Goal: Transaction & Acquisition: Purchase product/service

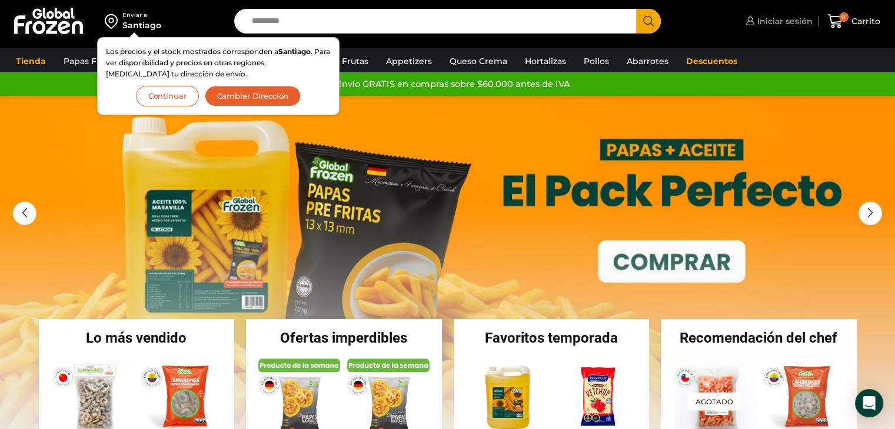
click at [788, 16] on span "Iniciar sesión" at bounding box center [783, 21] width 58 height 12
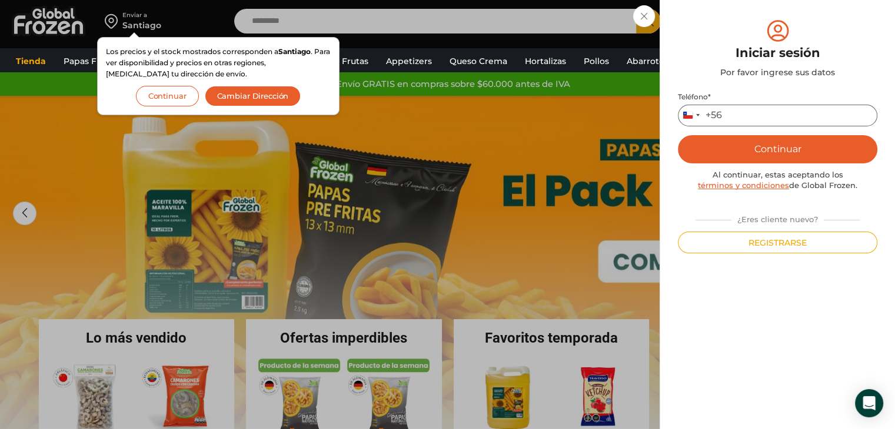
click at [759, 117] on input "Teléfono *" at bounding box center [777, 116] width 199 height 22
type input "*********"
click at [793, 145] on button "Continuar" at bounding box center [777, 149] width 199 height 28
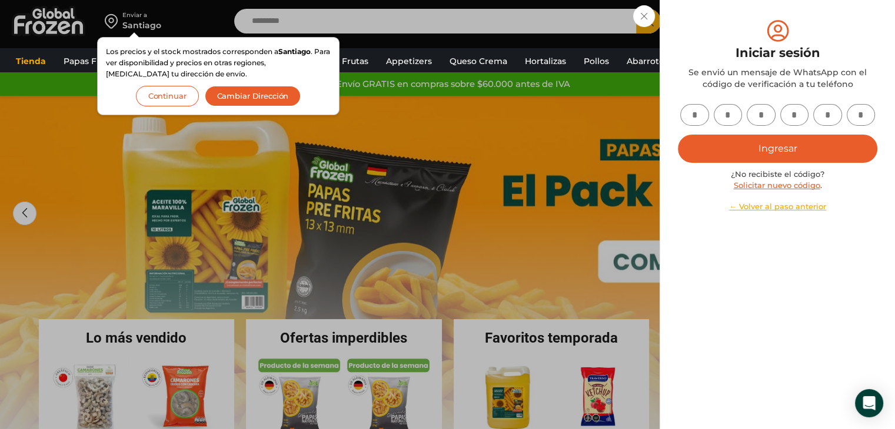
click at [689, 111] on input "text" at bounding box center [694, 115] width 29 height 22
type input "*"
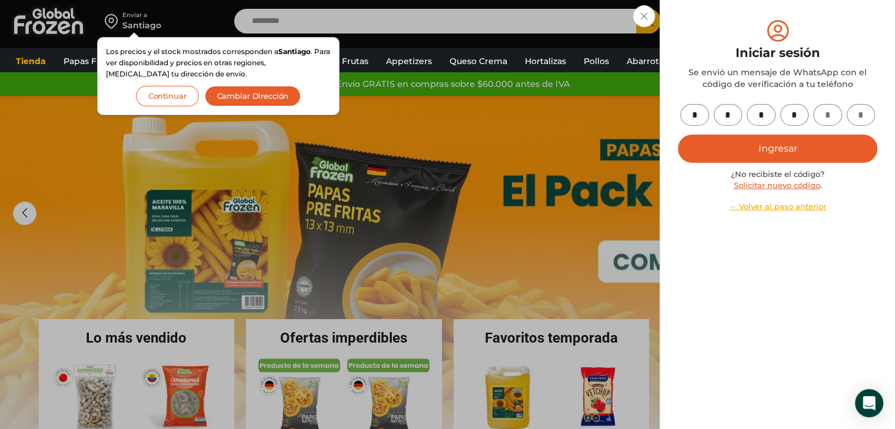
type input "*"
click at [774, 141] on button "Ingresar" at bounding box center [777, 149] width 199 height 28
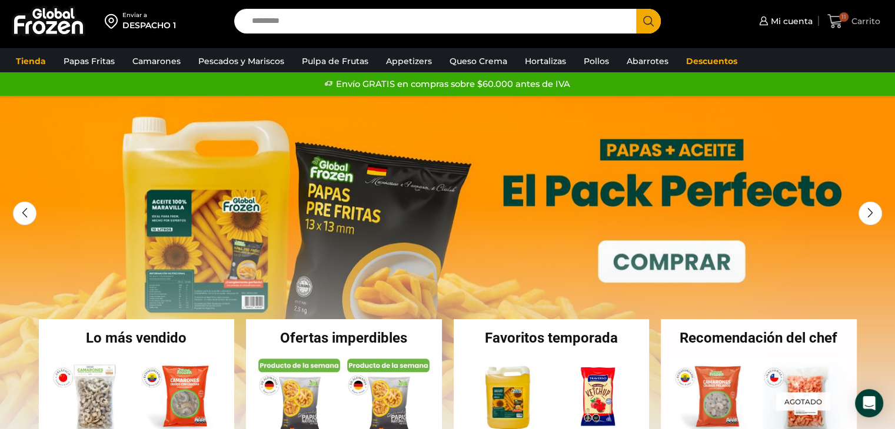
click at [847, 23] on span "11" at bounding box center [837, 22] width 21 height 16
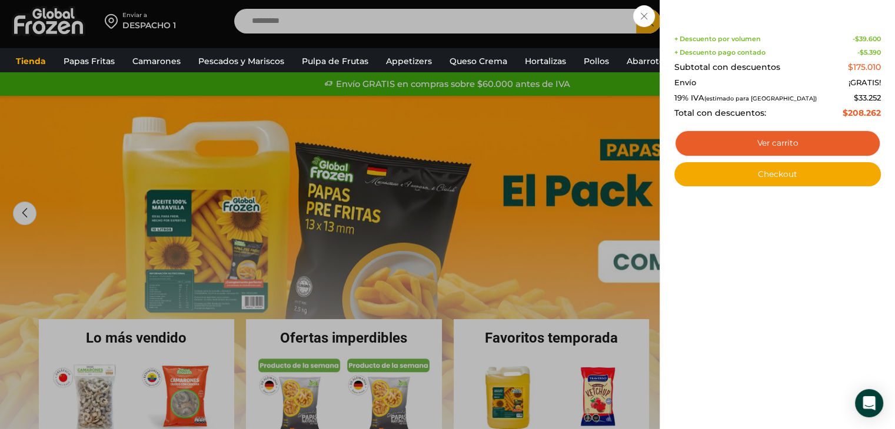
click at [824, 35] on div "11 Carrito 11 11 Shopping Cart Shopping cart (11) + Descuento por volumen - $ 3…" at bounding box center [853, 22] width 59 height 28
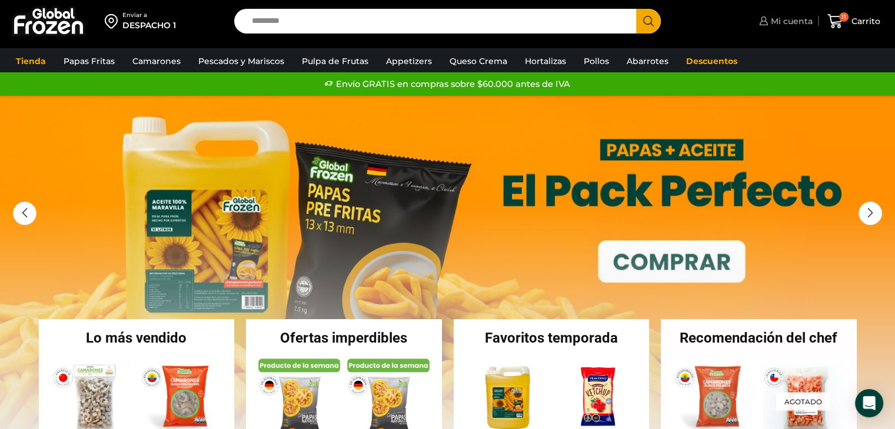
click at [782, 19] on span "Mi cuenta" at bounding box center [790, 21] width 45 height 12
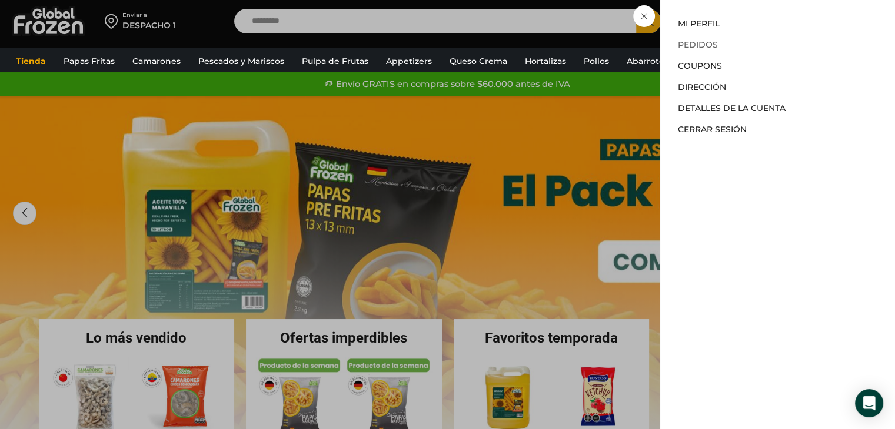
click at [708, 41] on link "Pedidos" at bounding box center [698, 44] width 40 height 11
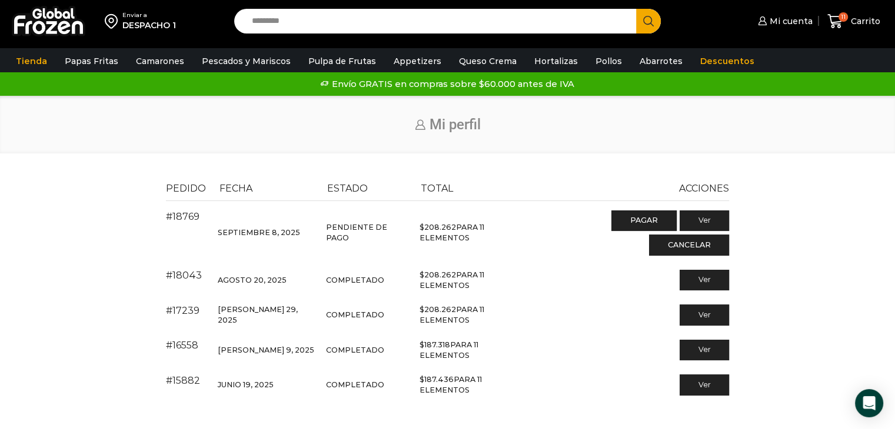
click at [621, 123] on h1 "Mi perfil" at bounding box center [447, 124] width 853 height 17
click at [611, 222] on link "Pagar" at bounding box center [643, 221] width 65 height 21
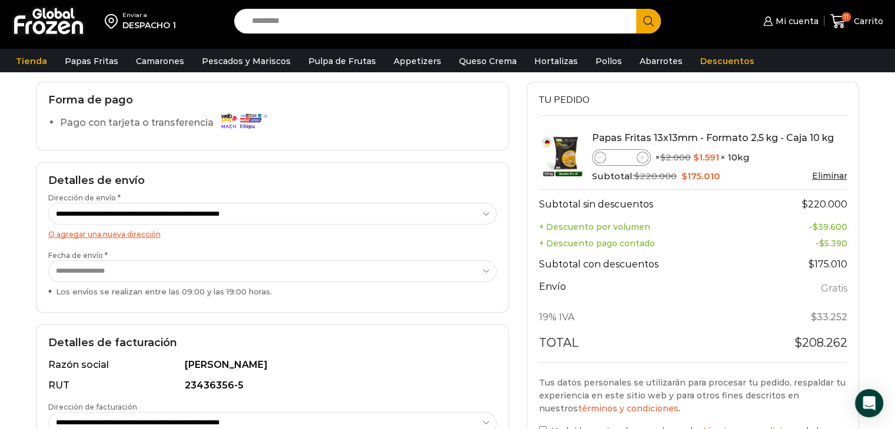
scroll to position [59, 0]
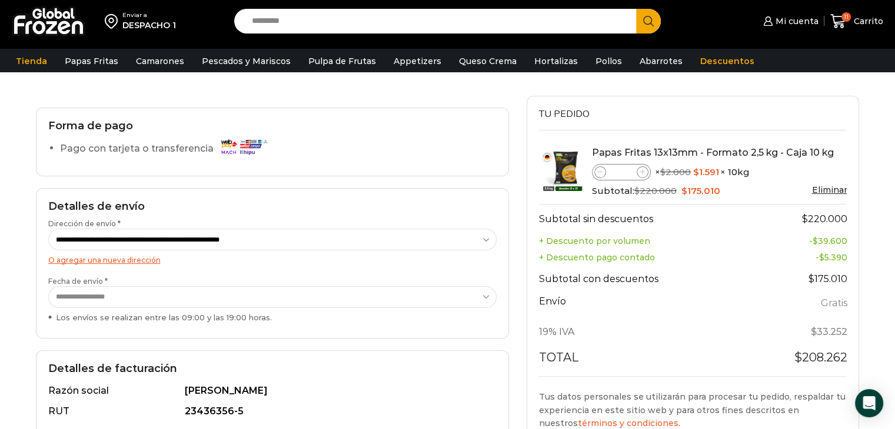
click at [146, 296] on select "**********" at bounding box center [272, 297] width 449 height 22
click at [0, 299] on div "Enviar a DESPACHO 1 Search input Search Mi cuenta" at bounding box center [447, 260] width 895 height 638
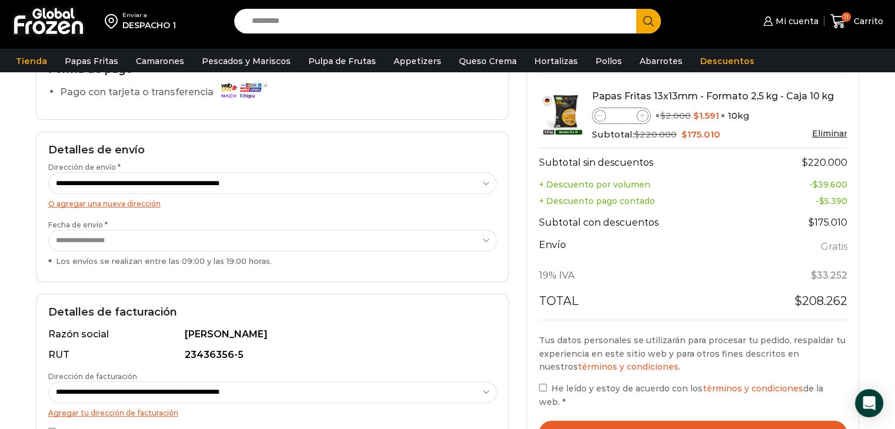
scroll to position [235, 0]
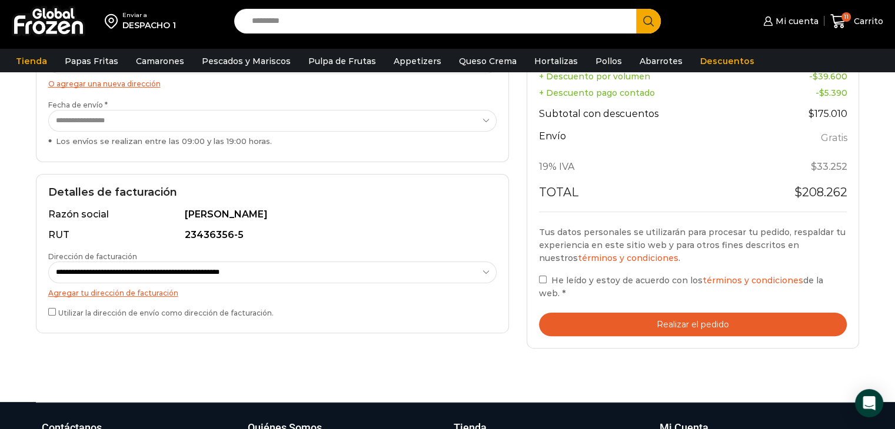
click at [525, 293] on div "Tu pedido Product Papas Fritas 13x13mm - Formato 2,5 kg - Caja 10 kg Papas Frit…" at bounding box center [693, 133] width 351 height 429
click at [607, 322] on button "Realizar el pedido" at bounding box center [693, 325] width 308 height 24
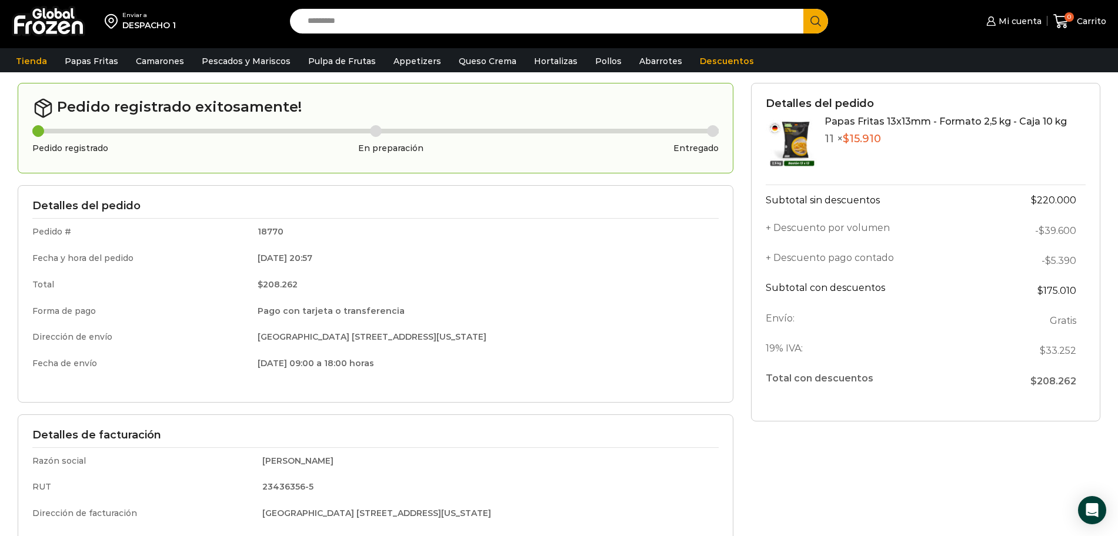
scroll to position [74, 0]
